Goal: Information Seeking & Learning: Learn about a topic

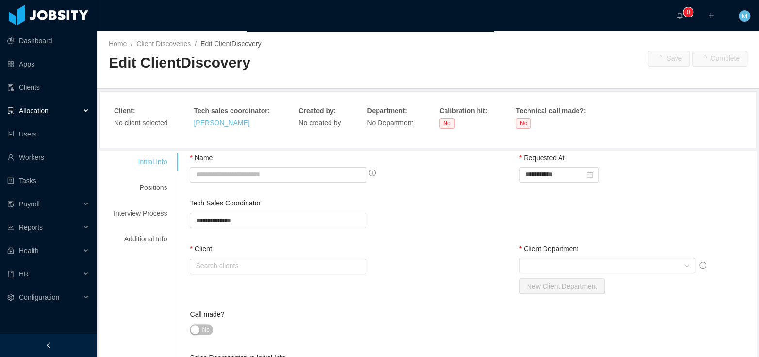
type input "**********"
type input "*"
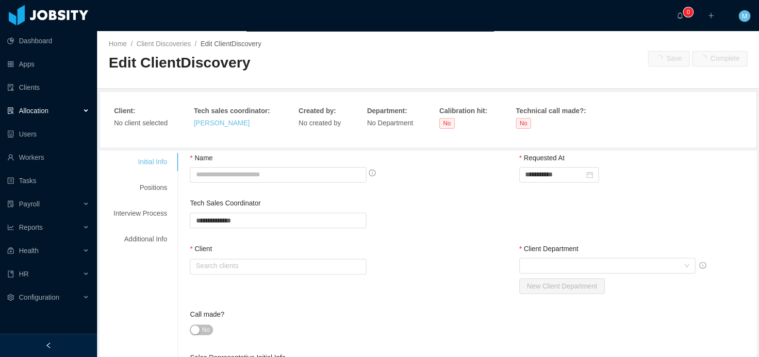
type textarea "**********"
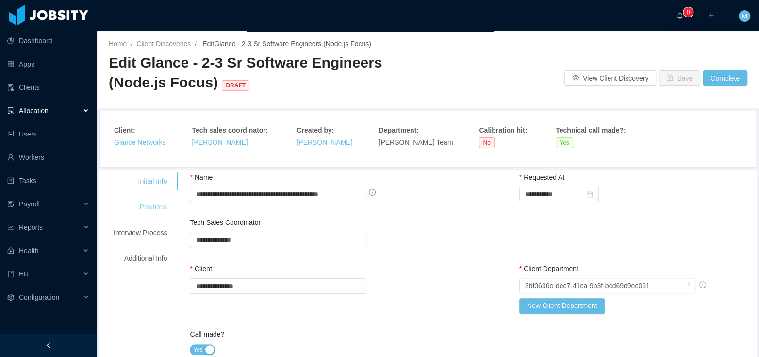
click at [150, 203] on div "Positions" at bounding box center [140, 207] width 77 height 18
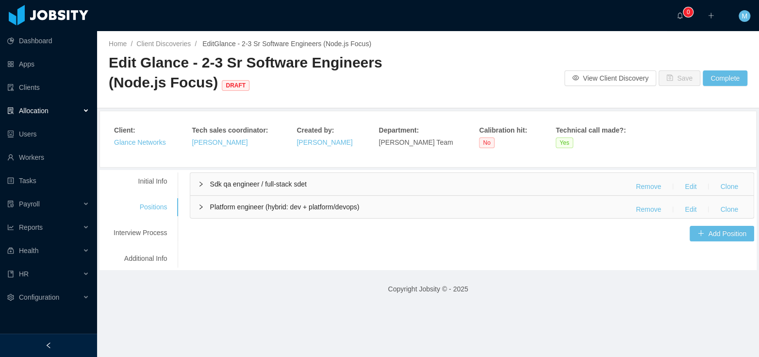
click at [261, 187] on span "Sdk qa engineer / full-stack sdet" at bounding box center [258, 184] width 97 height 8
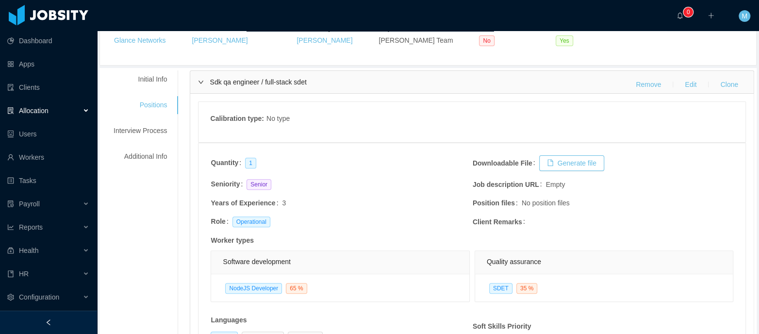
scroll to position [136, 0]
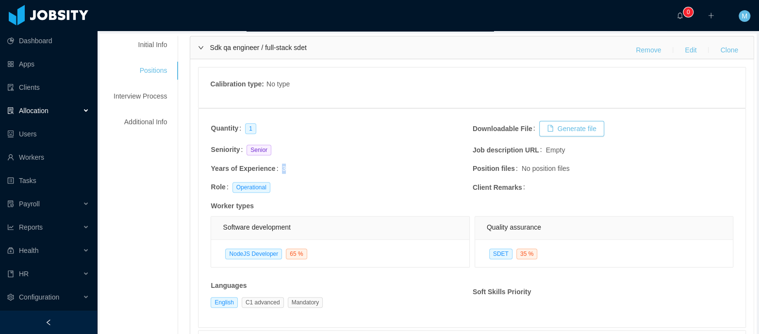
drag, startPoint x: 290, startPoint y: 170, endPoint x: 280, endPoint y: 170, distance: 9.7
click at [280, 170] on td "Years of Experience 3" at bounding box center [341, 172] width 262 height 18
drag, startPoint x: 291, startPoint y: 150, endPoint x: 240, endPoint y: 148, distance: 51.0
click at [240, 148] on td "Seniority Senior" at bounding box center [341, 153] width 262 height 19
drag, startPoint x: 316, startPoint y: 162, endPoint x: 294, endPoint y: 166, distance: 22.8
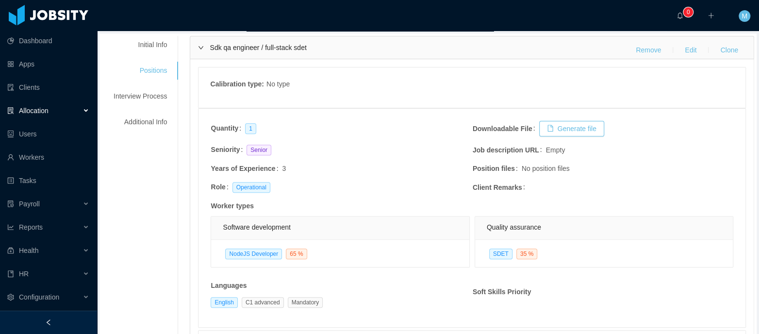
click at [273, 165] on td "Years of Experience 3" at bounding box center [341, 172] width 262 height 18
drag, startPoint x: 291, startPoint y: 167, endPoint x: 300, endPoint y: 166, distance: 9.4
click at [300, 166] on td "Years of Experience 3" at bounding box center [341, 172] width 262 height 18
click at [353, 175] on td "Years of Experience 3" at bounding box center [341, 172] width 262 height 18
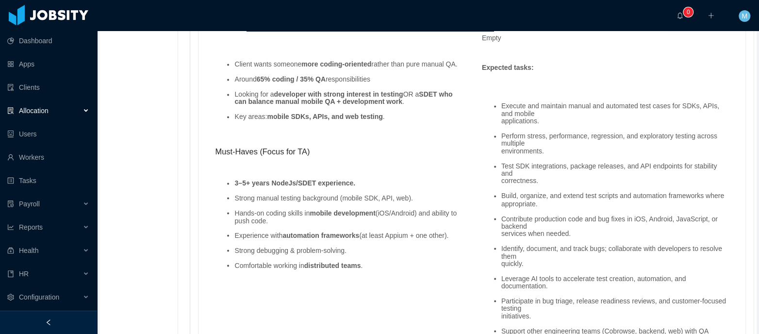
scroll to position [817, 0]
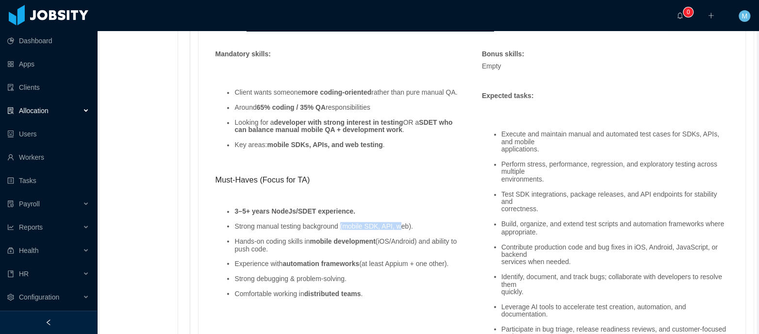
drag, startPoint x: 347, startPoint y: 230, endPoint x: 406, endPoint y: 233, distance: 58.8
click at [406, 230] on li "Strong manual testing background (mobile SDK, API, web)." at bounding box center [348, 225] width 228 height 7
click at [363, 210] on ul "3–5+ years NodeJs/SDET experience. Strong manual testing background (mobile SDK…" at bounding box center [338, 252] width 247 height 105
drag, startPoint x: 348, startPoint y: 232, endPoint x: 385, endPoint y: 234, distance: 37.0
click at [385, 230] on li "Strong manual testing background (mobile SDK, API, web)." at bounding box center [348, 225] width 228 height 7
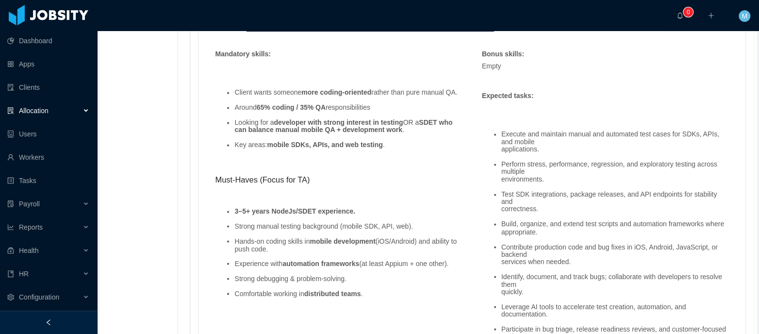
click at [355, 215] on strong "3–5+ years NodeJs/SDET experience." at bounding box center [294, 211] width 121 height 8
click at [374, 230] on li "Strong manual testing background (mobile SDK, API, web)." at bounding box center [348, 225] width 228 height 7
click at [408, 226] on ul "3–5+ years NodeJs/SDET experience. Strong manual testing background (mobile SDK…" at bounding box center [338, 252] width 247 height 105
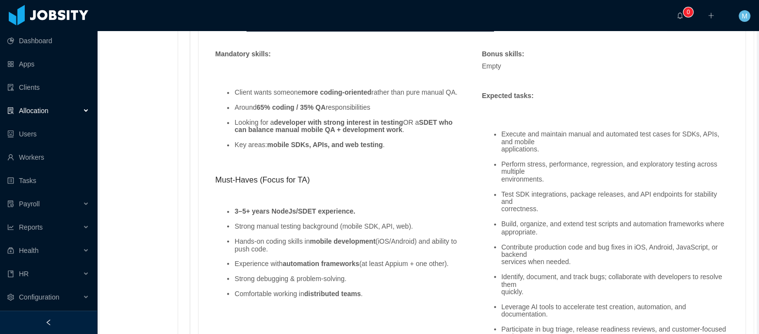
click at [406, 230] on li "Strong manual testing background (mobile SDK, API, web)." at bounding box center [348, 225] width 228 height 7
click at [402, 235] on ul "3–5+ years NodeJs/SDET experience. Strong manual testing background (mobile SDK…" at bounding box center [338, 252] width 247 height 105
click at [412, 230] on li "Strong manual testing background (mobile SDK, API, web)." at bounding box center [348, 225] width 228 height 7
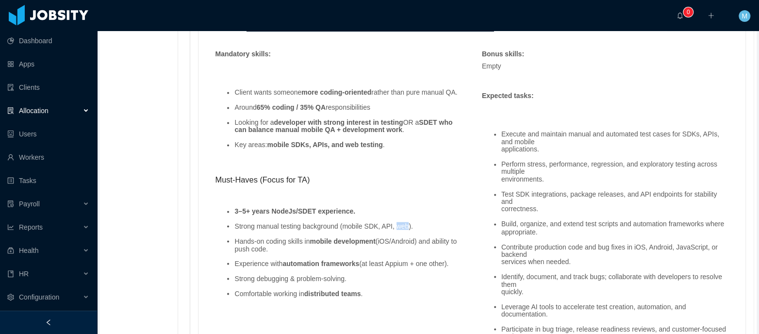
click at [412, 230] on li "Strong manual testing background (mobile SDK, API, web)." at bounding box center [348, 225] width 228 height 7
click at [391, 230] on li "Strong manual testing background (mobile SDK, API, web)." at bounding box center [348, 225] width 228 height 7
drag, startPoint x: 360, startPoint y: 231, endPoint x: 385, endPoint y: 229, distance: 25.3
click at [385, 229] on li "Strong manual testing background (mobile SDK, API, web)." at bounding box center [348, 225] width 228 height 7
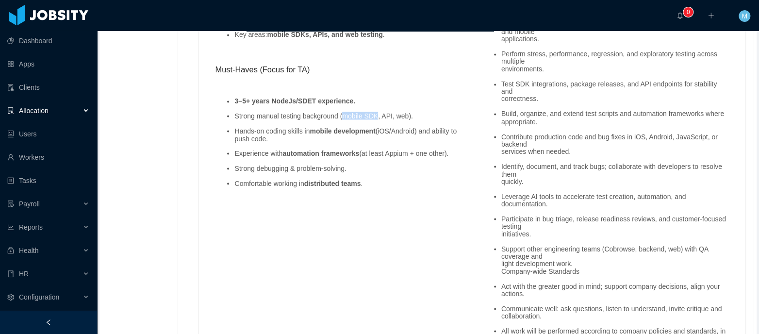
scroll to position [855, 0]
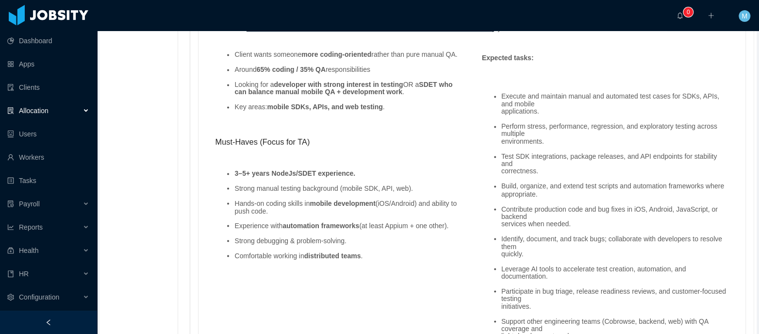
click at [386, 148] on h3 "Must-Haves (Focus for TA)" at bounding box center [338, 142] width 247 height 12
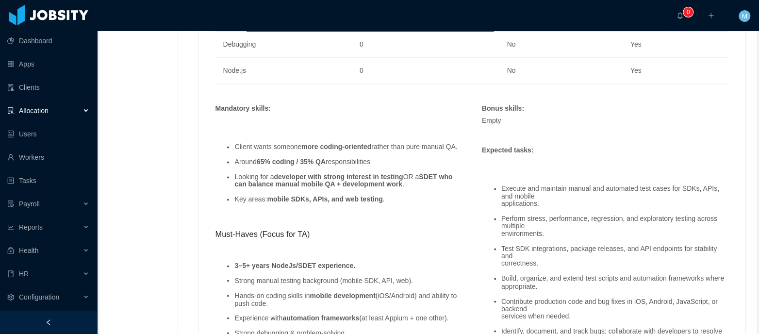
drag, startPoint x: 308, startPoint y: 168, endPoint x: 449, endPoint y: 169, distance: 141.3
click at [449, 166] on li "Around 65% coding / 35% QA responsibilities" at bounding box center [348, 161] width 228 height 7
click at [296, 150] on li "Client wants someone more coding-oriented rather than pure manual QA." at bounding box center [348, 146] width 228 height 7
drag, startPoint x: 302, startPoint y: 167, endPoint x: 214, endPoint y: 165, distance: 88.4
click at [214, 165] on div "Client wants someone more coding-oriented rather than pure manual QA. Around 65…" at bounding box center [338, 243] width 257 height 254
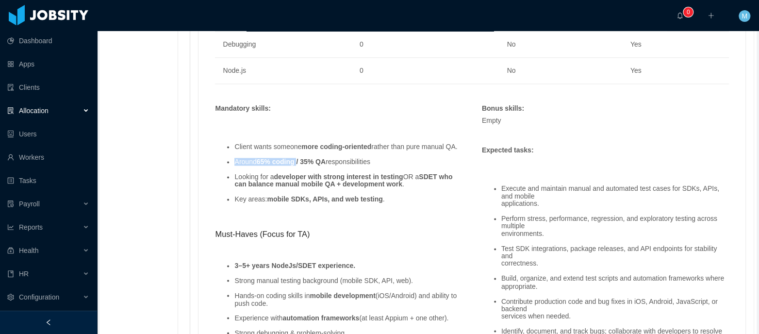
drag, startPoint x: 306, startPoint y: 166, endPoint x: 444, endPoint y: 167, distance: 137.4
click at [444, 166] on li "Around 65% coding / 35% QA responsibilities" at bounding box center [348, 161] width 228 height 7
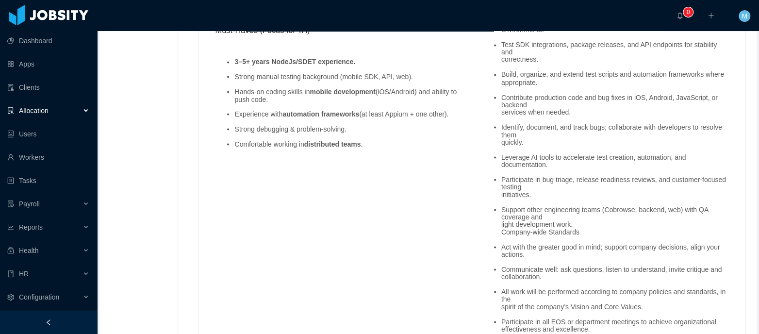
scroll to position [820, 0]
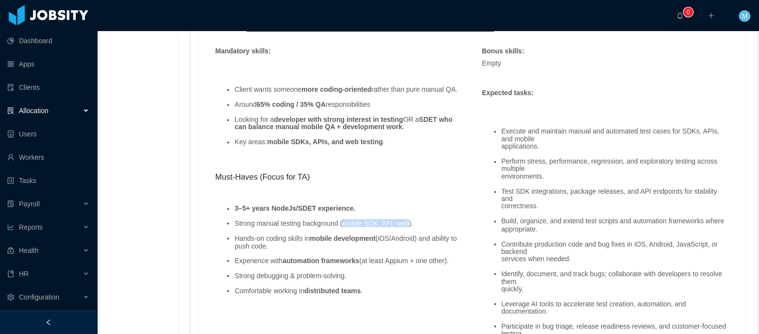
drag, startPoint x: 348, startPoint y: 227, endPoint x: 416, endPoint y: 225, distance: 69.0
click at [416, 225] on li "Strong manual testing background (mobile SDK, API, web)." at bounding box center [348, 222] width 228 height 7
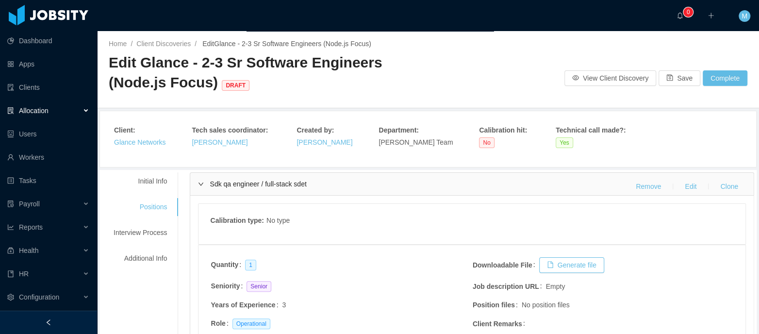
scroll to position [34, 0]
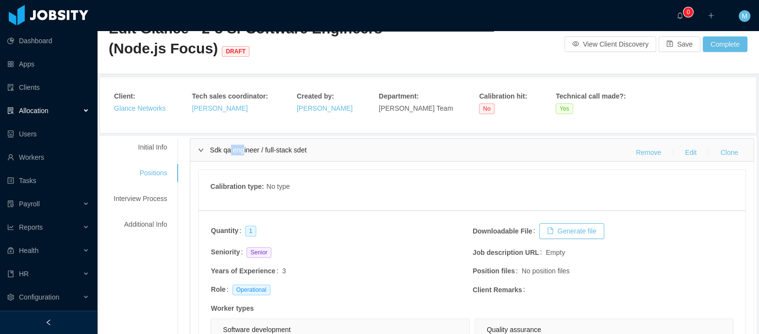
drag, startPoint x: 233, startPoint y: 146, endPoint x: 340, endPoint y: 150, distance: 106.4
click at [287, 149] on span "Sdk qa engineer / full-stack sdet" at bounding box center [258, 150] width 97 height 8
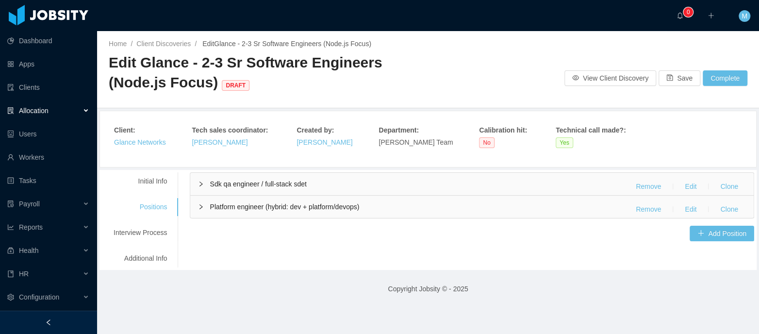
click at [271, 181] on span "Sdk qa engineer / full-stack sdet" at bounding box center [258, 184] width 97 height 8
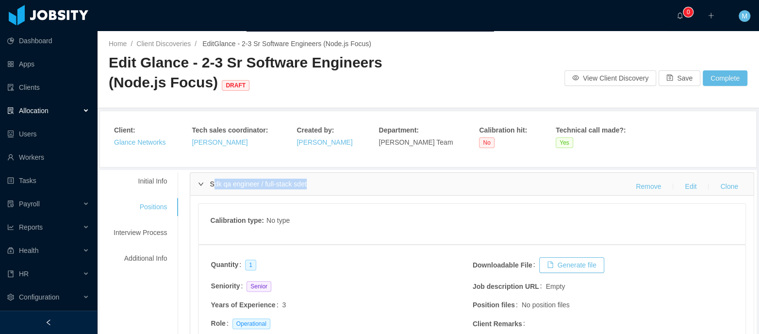
drag, startPoint x: 336, startPoint y: 181, endPoint x: 322, endPoint y: 183, distance: 13.8
click at [322, 183] on div "Sdk qa engineer / full-stack sdet Remove Edit Clone" at bounding box center [472, 184] width 564 height 22
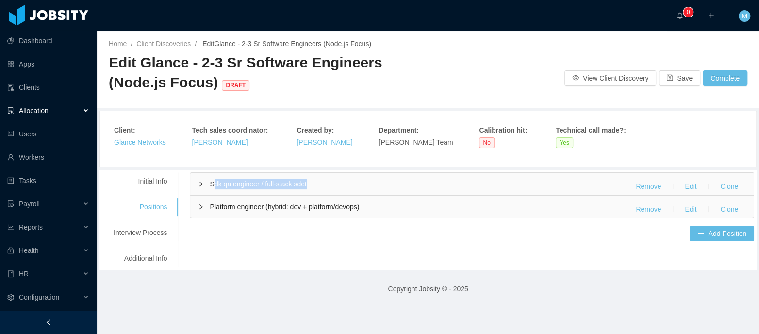
click at [250, 180] on span "Sdk qa engineer / full-stack sdet" at bounding box center [258, 184] width 97 height 8
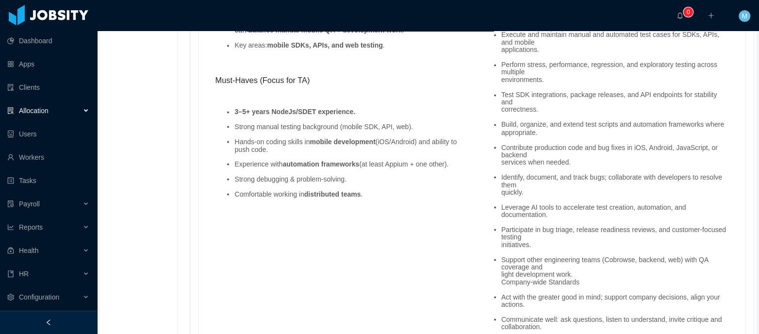
scroll to position [869, 0]
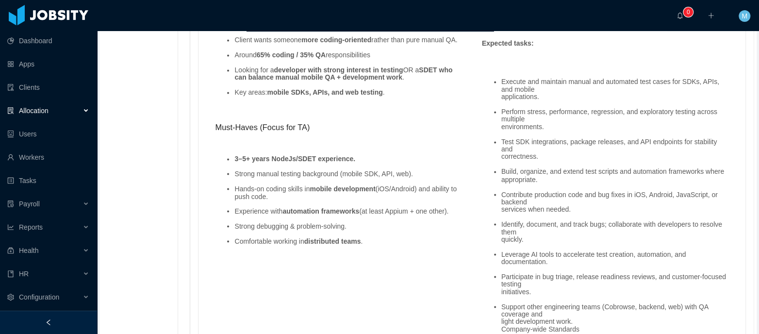
drag, startPoint x: 271, startPoint y: 225, endPoint x: 213, endPoint y: 212, distance: 59.3
click at [213, 212] on div "Client wants someone more coding-oriented rather than pure manual QA. Around 65…" at bounding box center [338, 136] width 257 height 254
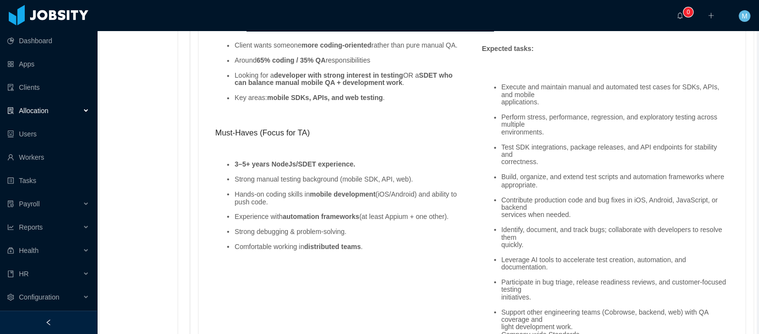
click at [291, 190] on ul "3–5+ years NodeJs/SDET experience. Strong manual testing background (mobile SDK…" at bounding box center [338, 205] width 247 height 105
drag, startPoint x: 309, startPoint y: 203, endPoint x: 229, endPoint y: 170, distance: 87.3
click at [229, 170] on ul "3–5+ years NodeJs/SDET experience. Strong manual testing background (mobile SDK…" at bounding box center [338, 205] width 247 height 105
drag, startPoint x: 239, startPoint y: 167, endPoint x: 335, endPoint y: 211, distance: 106.0
click at [335, 211] on ul "3–5+ years NodeJs/SDET experience. Strong manual testing background (mobile SDK…" at bounding box center [338, 205] width 247 height 105
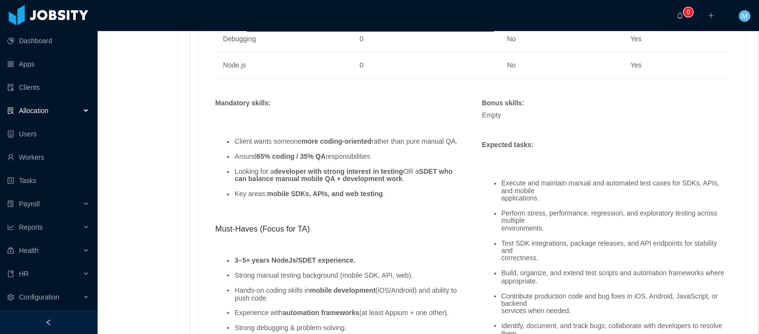
scroll to position [830, 0]
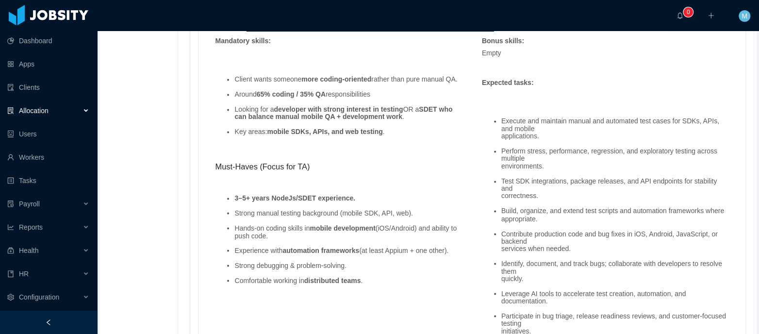
click at [321, 206] on ul "3–5+ years NodeJs/SDET experience. Strong manual testing background (mobile SDK…" at bounding box center [338, 239] width 247 height 105
click at [310, 215] on li "Strong manual testing background (mobile SDK, API, web)." at bounding box center [348, 212] width 228 height 7
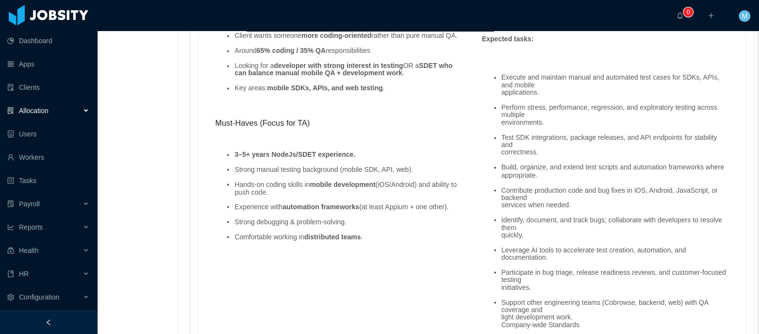
scroll to position [852, 0]
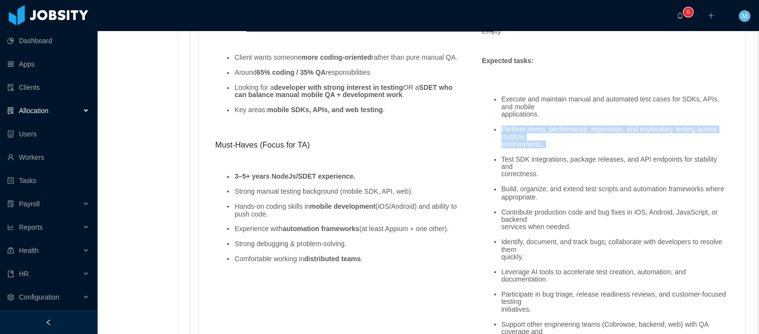
drag, startPoint x: 562, startPoint y: 146, endPoint x: 492, endPoint y: 129, distance: 71.9
click at [492, 129] on ul "Execute and maintain manual and automated test cases for SDKs, APIs, and mobile…" at bounding box center [605, 293] width 247 height 411
click at [507, 156] on li "Test SDK integrations, package releases, and API endpoints for stability and co…" at bounding box center [615, 167] width 228 height 22
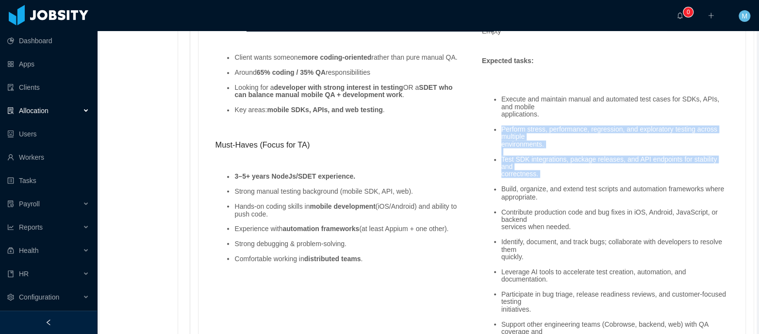
drag, startPoint x: 568, startPoint y: 176, endPoint x: 500, endPoint y: 128, distance: 83.5
click at [500, 128] on ul "Execute and maintain manual and automated test cases for SDKs, APIs, and mobile…" at bounding box center [605, 293] width 247 height 411
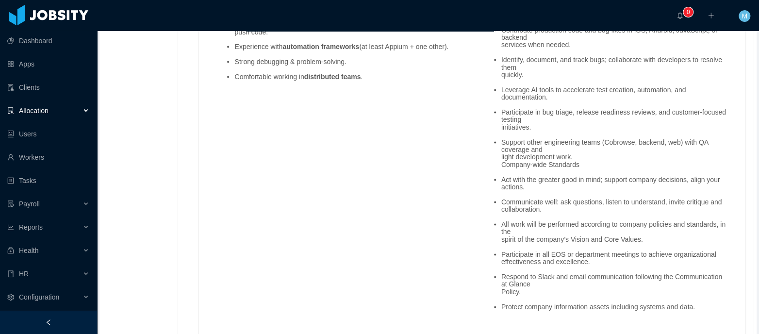
scroll to position [847, 0]
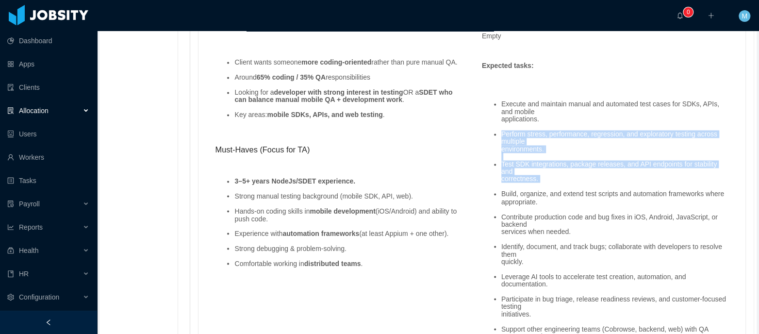
click at [484, 139] on ul "Execute and maintain manual and automated test cases for SDKs, APIs, and mobile…" at bounding box center [605, 298] width 247 height 411
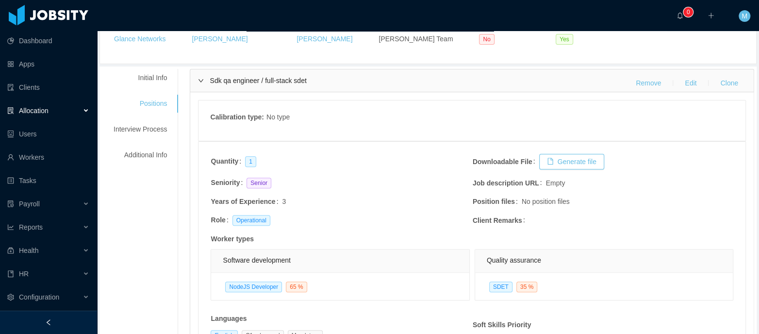
scroll to position [0, 0]
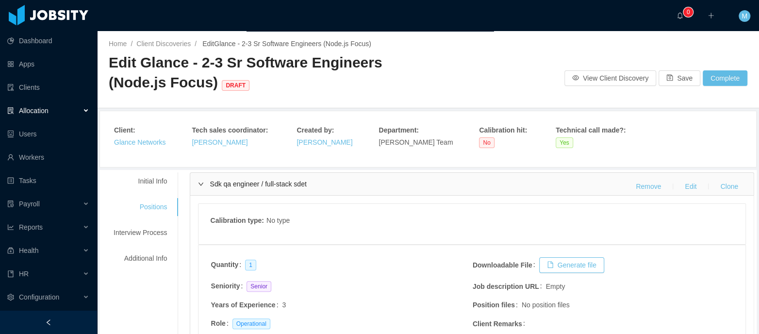
click at [239, 187] on div "Sdk qa engineer / full-stack sdet Remove Edit Clone" at bounding box center [472, 184] width 564 height 22
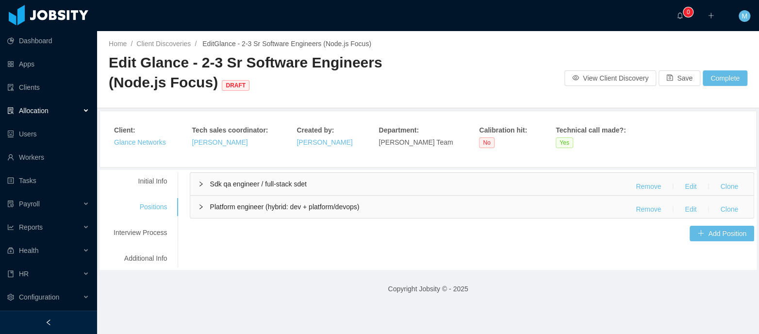
click at [267, 214] on div "Platform engineer (hybrid: dev + platform/devops) Remove Edit Clone" at bounding box center [472, 207] width 564 height 22
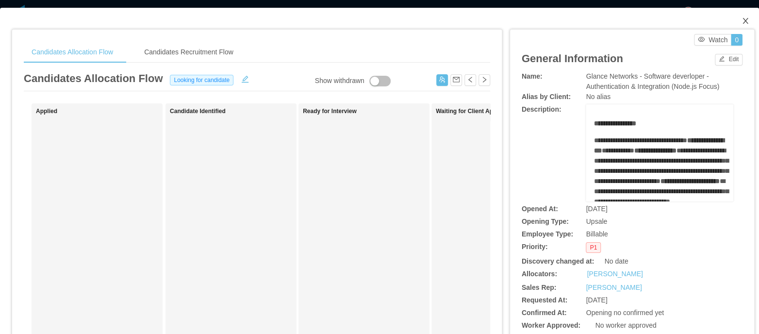
click at [742, 23] on icon "icon: close" at bounding box center [746, 21] width 8 height 8
